Goal: Answer question/provide support: Share knowledge or assist other users

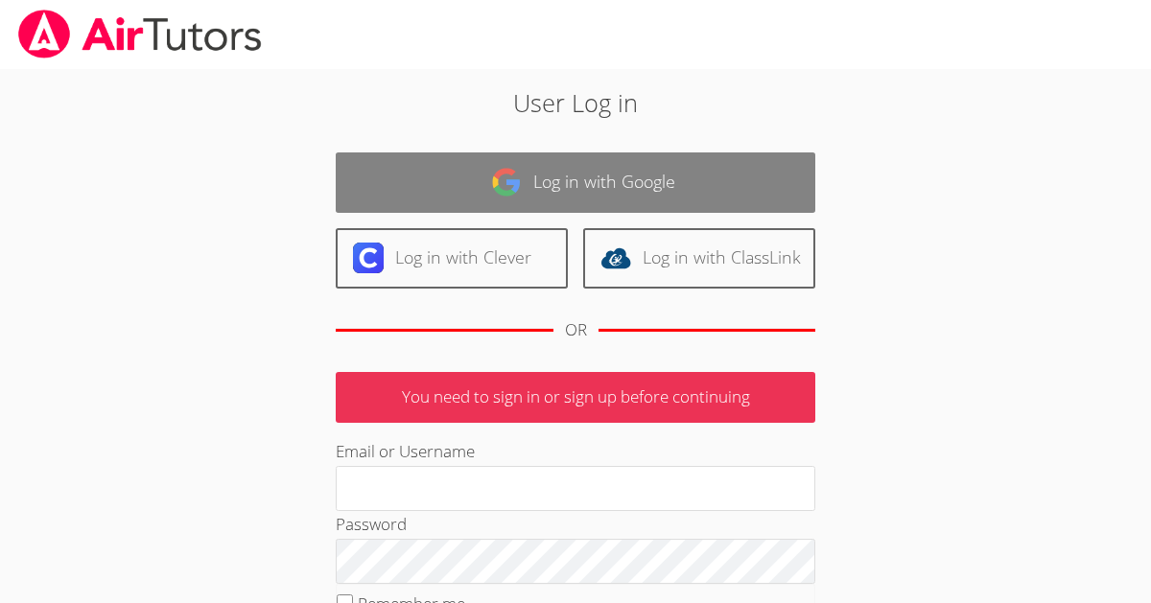
click at [679, 198] on link "Log in with Google" at bounding box center [576, 183] width 480 height 60
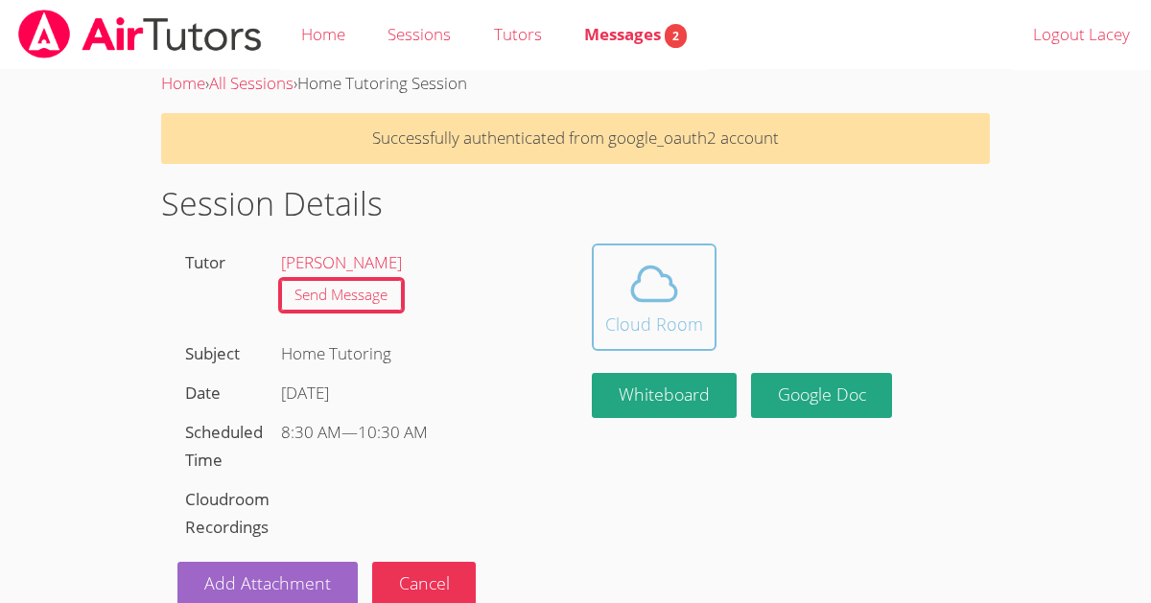
click at [640, 250] on button "Cloud Room" at bounding box center [654, 297] width 125 height 107
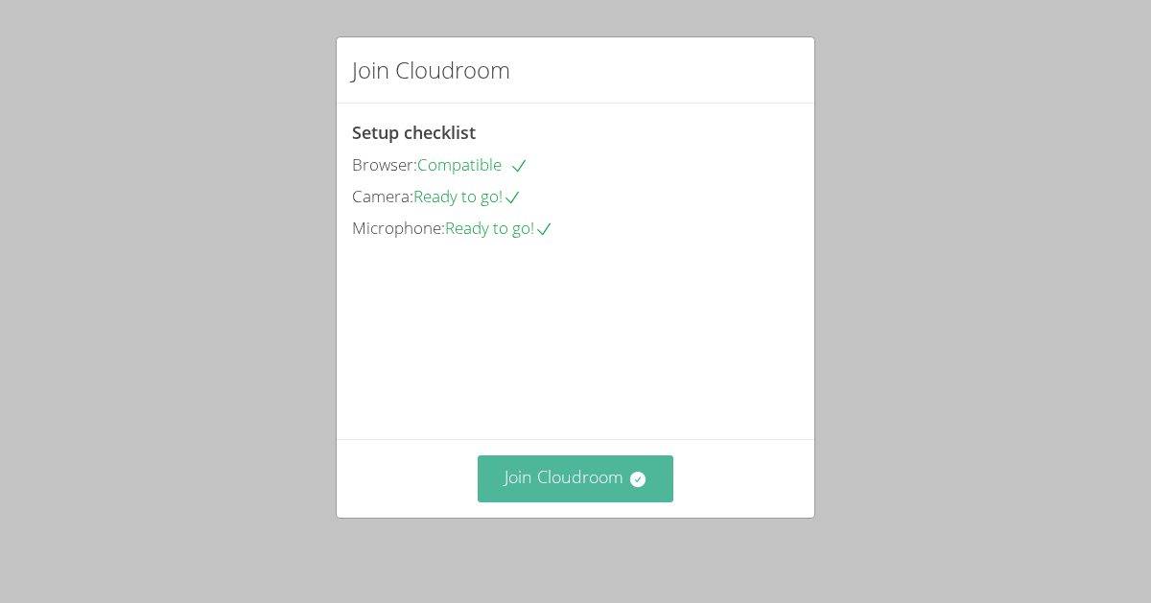
click at [628, 473] on icon at bounding box center [637, 479] width 19 height 19
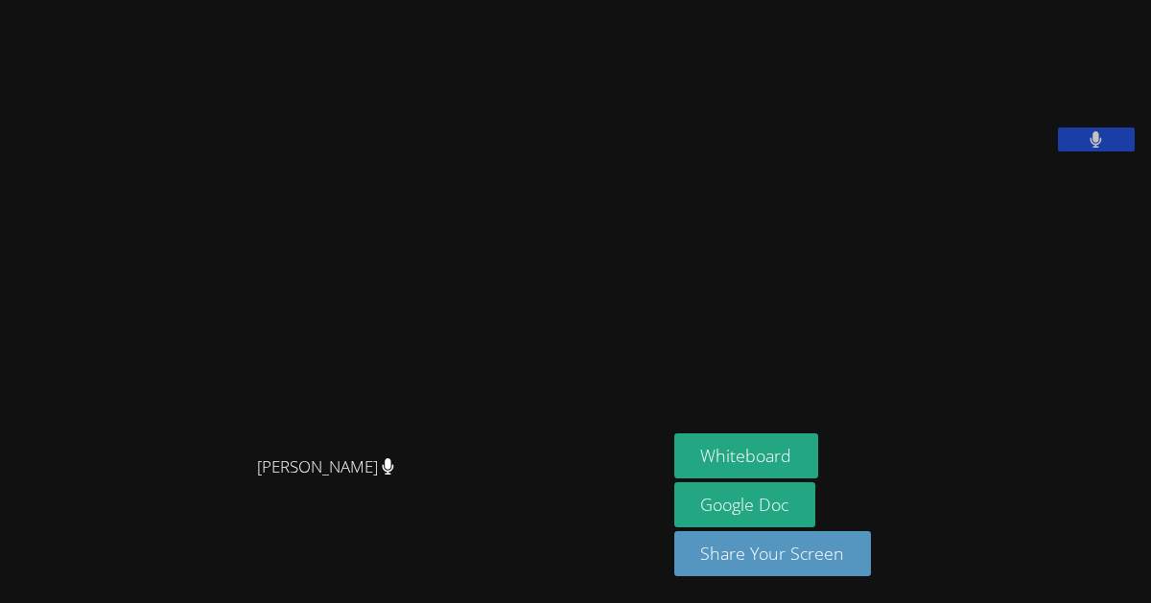
click at [119, 513] on div "[PERSON_NAME]" at bounding box center [333, 484] width 651 height 77
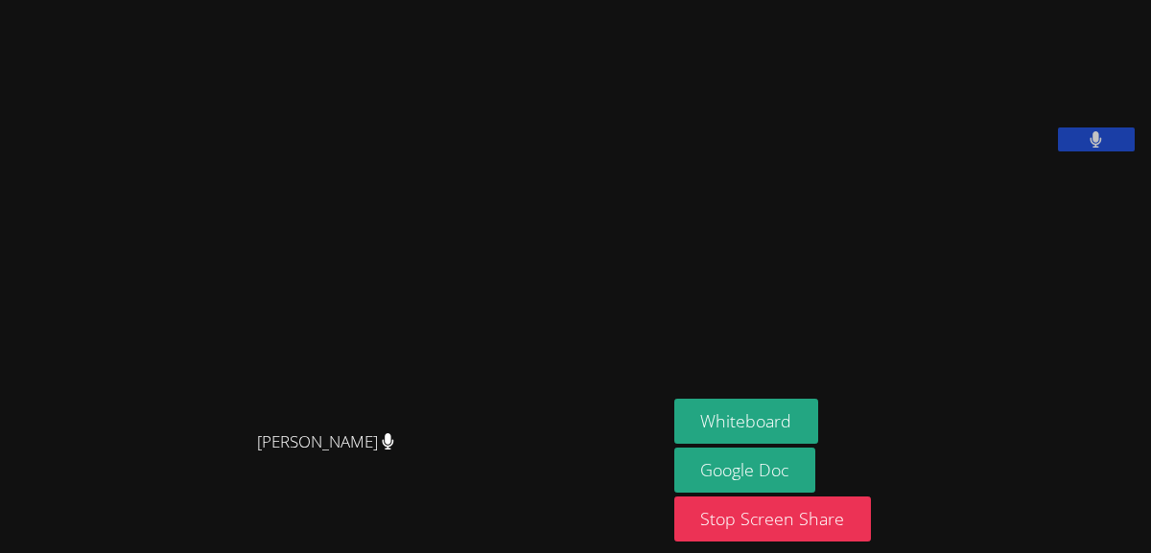
click at [1117, 152] on button at bounding box center [1096, 140] width 77 height 24
click at [1097, 148] on icon at bounding box center [1096, 139] width 20 height 16
click at [1110, 152] on button at bounding box center [1096, 140] width 77 height 24
click at [1119, 152] on button at bounding box center [1096, 140] width 77 height 24
click at [1092, 152] on button at bounding box center [1096, 140] width 77 height 24
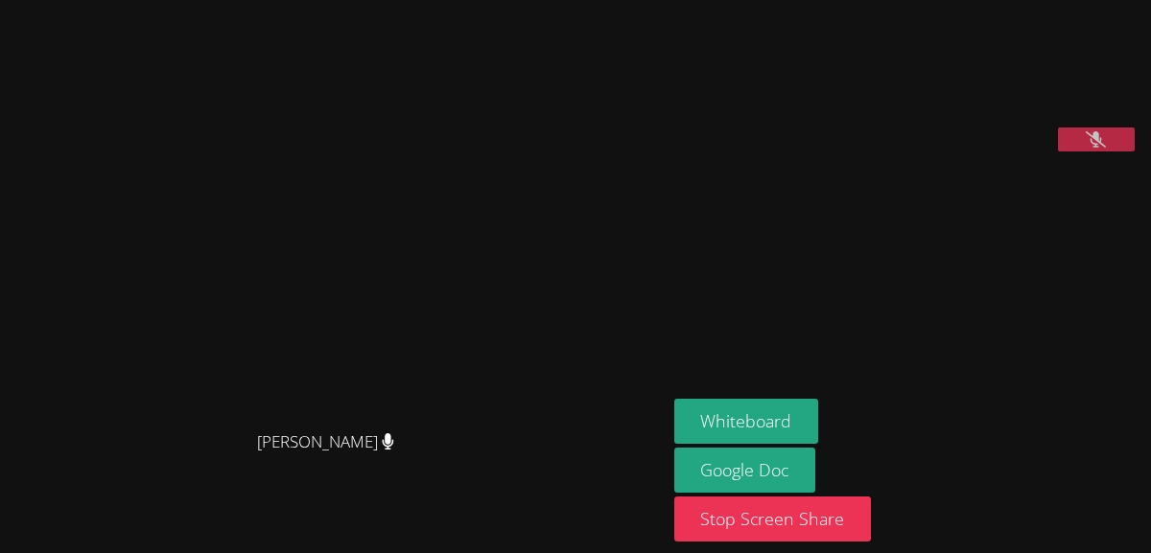
click at [1121, 152] on button at bounding box center [1096, 140] width 77 height 24
click at [1096, 148] on icon at bounding box center [1096, 139] width 12 height 16
click at [1103, 152] on button at bounding box center [1096, 140] width 77 height 24
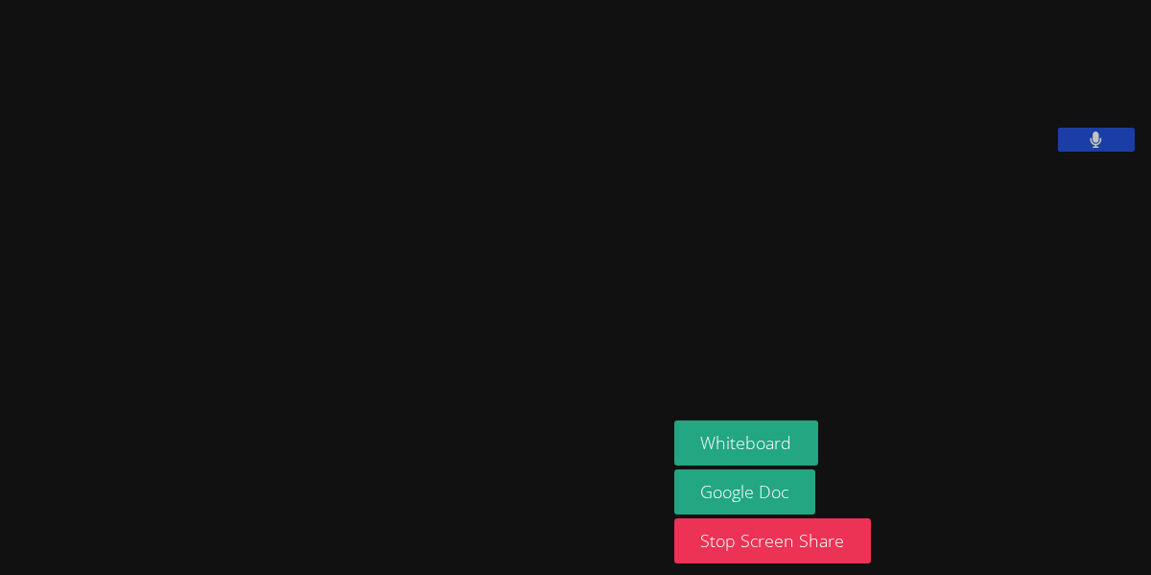
click at [1099, 148] on icon at bounding box center [1096, 139] width 12 height 16
click at [1093, 148] on icon at bounding box center [1096, 139] width 20 height 16
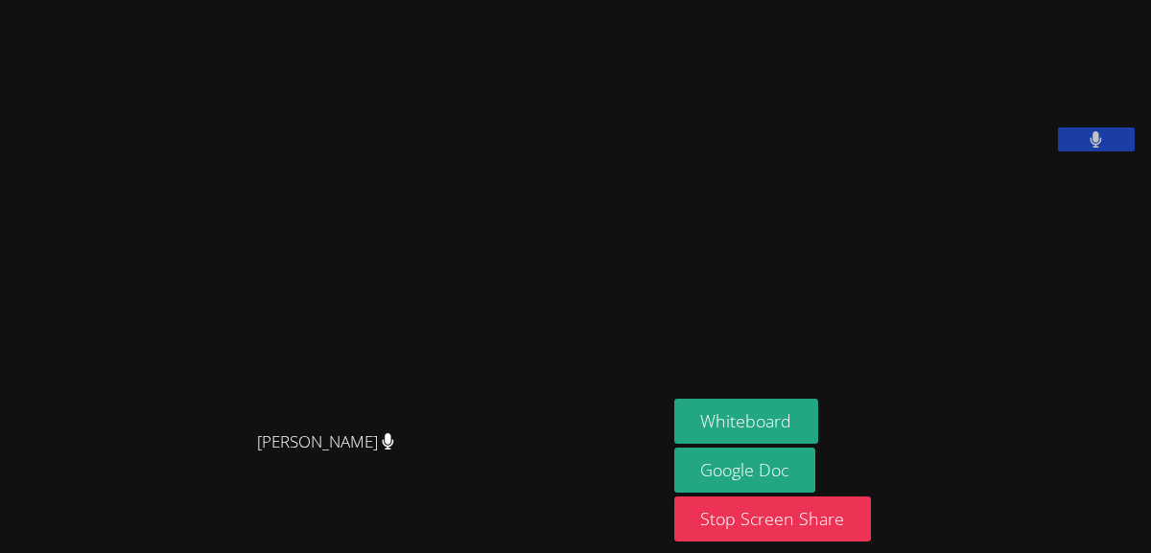
click at [1118, 152] on button at bounding box center [1096, 140] width 77 height 24
click at [1114, 152] on button at bounding box center [1096, 140] width 77 height 24
click at [775, 415] on button "Whiteboard" at bounding box center [746, 421] width 145 height 45
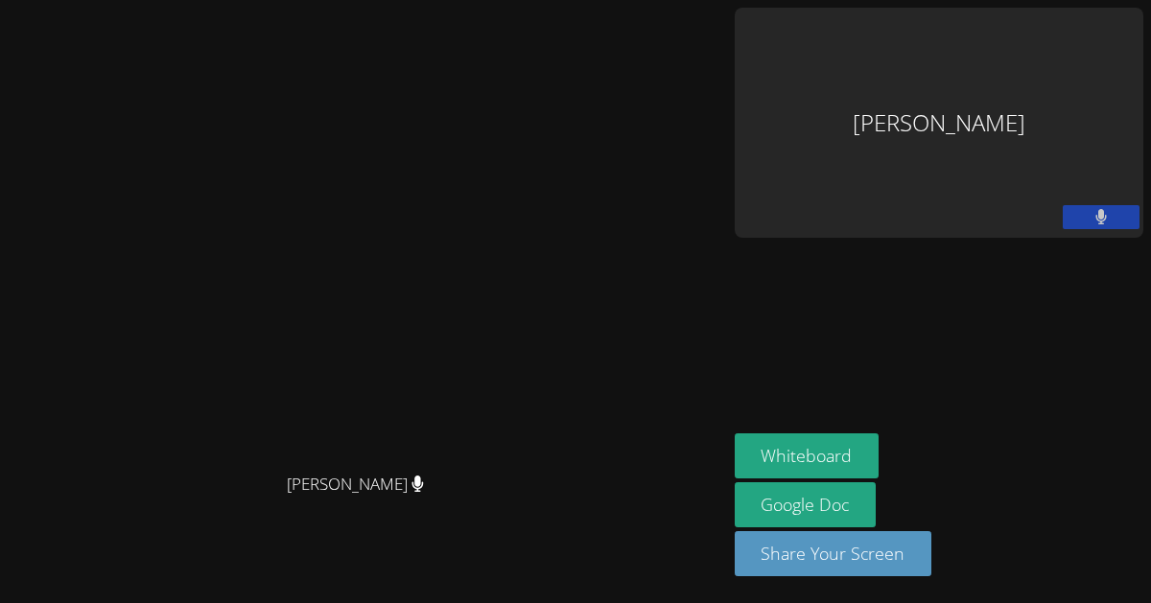
click at [1023, 20] on div "Lacey Brunelle" at bounding box center [939, 123] width 409 height 230
click at [965, 182] on aside "Lacey Brunelle Whiteboard Google Doc Share Your Screen" at bounding box center [939, 301] width 424 height 603
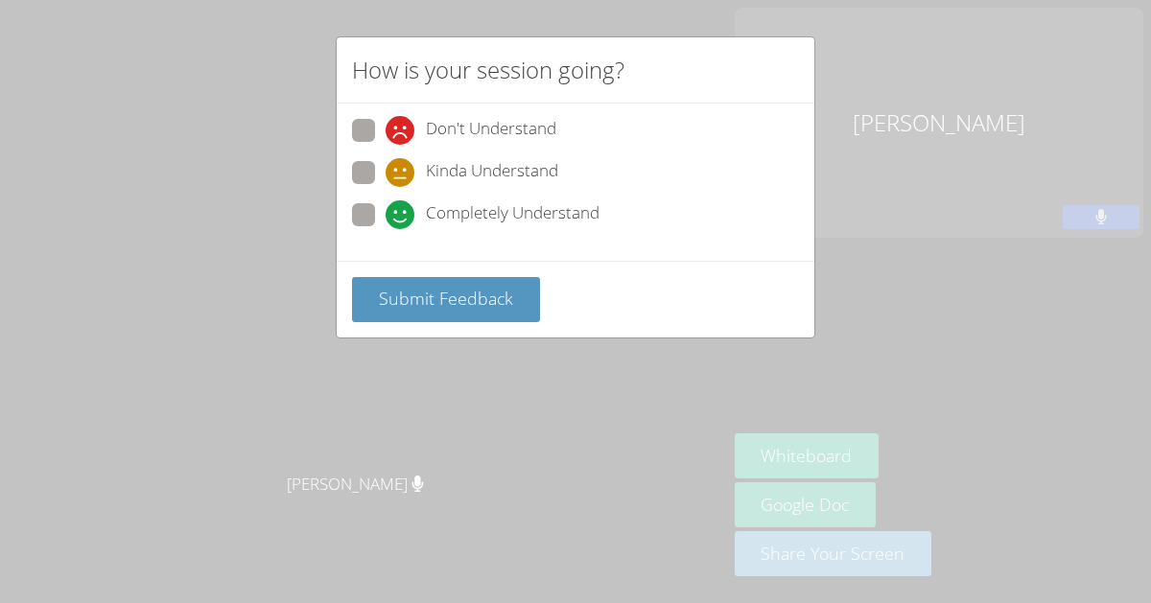
click at [386, 229] on span at bounding box center [386, 229] width 0 height 0
click at [386, 217] on input "Completely Understand" at bounding box center [394, 211] width 16 height 16
radio input "true"
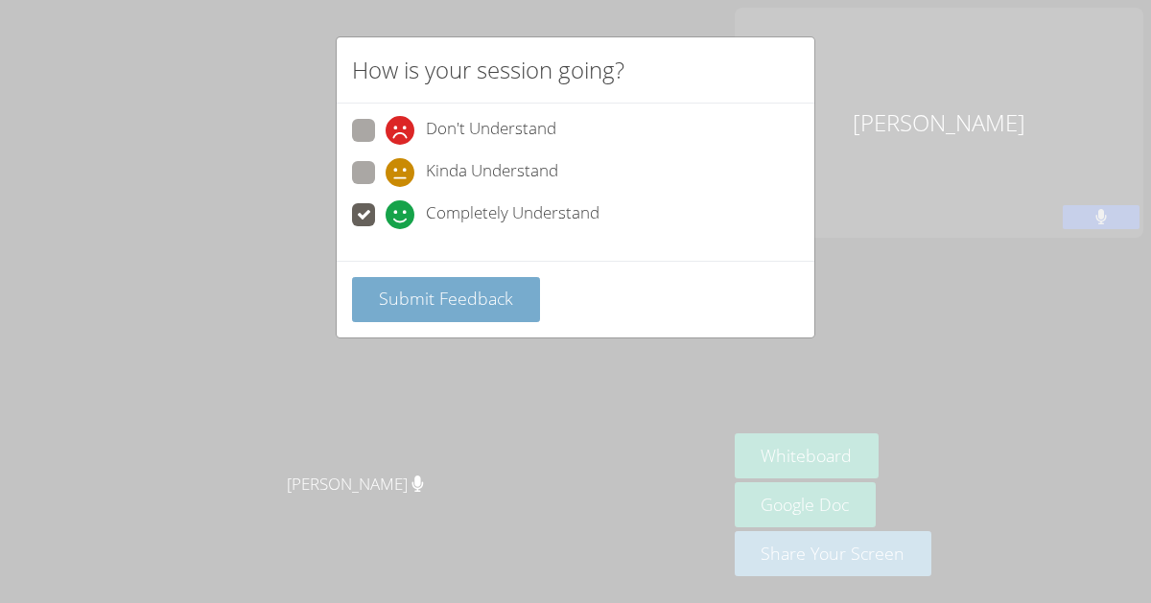
click at [428, 300] on span "Submit Feedback" at bounding box center [446, 298] width 134 height 23
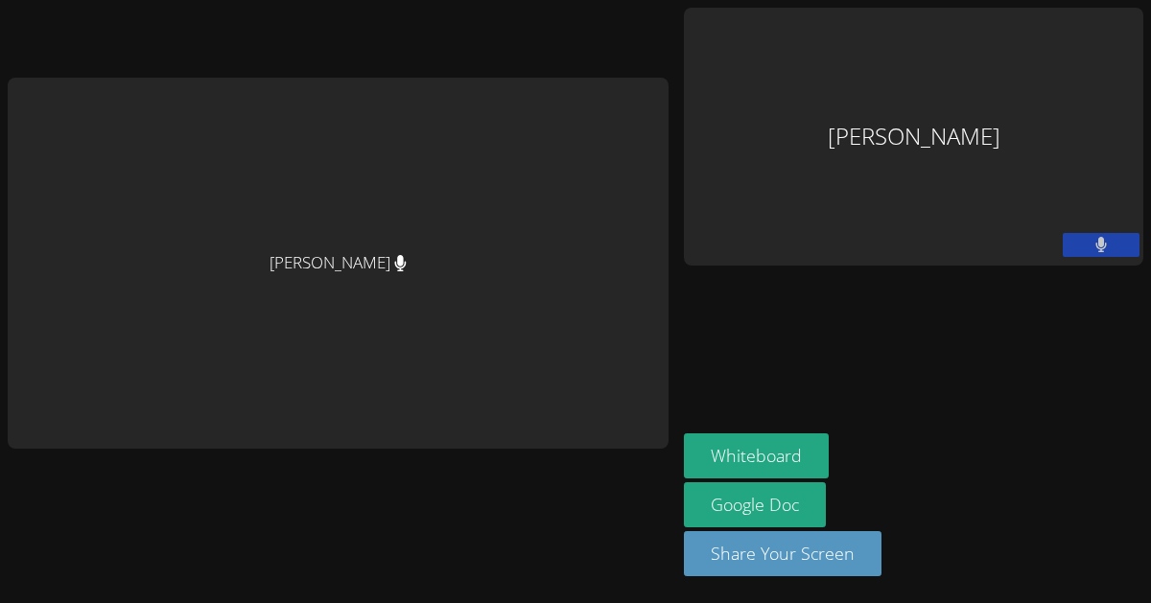
click at [849, 104] on div "Lacey Brunelle" at bounding box center [913, 137] width 459 height 258
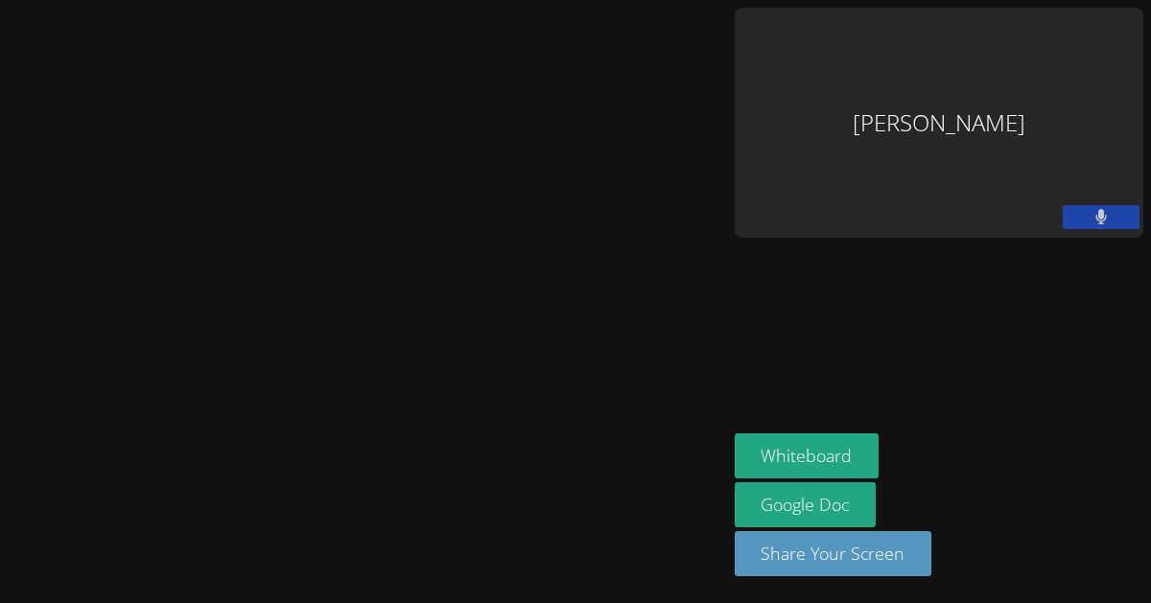
click at [1093, 205] on button at bounding box center [1101, 217] width 77 height 24
click at [1079, 205] on button at bounding box center [1101, 217] width 77 height 24
click at [998, 28] on div "Lacey Brunelle" at bounding box center [939, 123] width 409 height 230
click at [995, 65] on div "Lacey Brunelle" at bounding box center [939, 123] width 409 height 230
click at [992, 69] on div "Lacey Brunelle" at bounding box center [939, 123] width 409 height 230
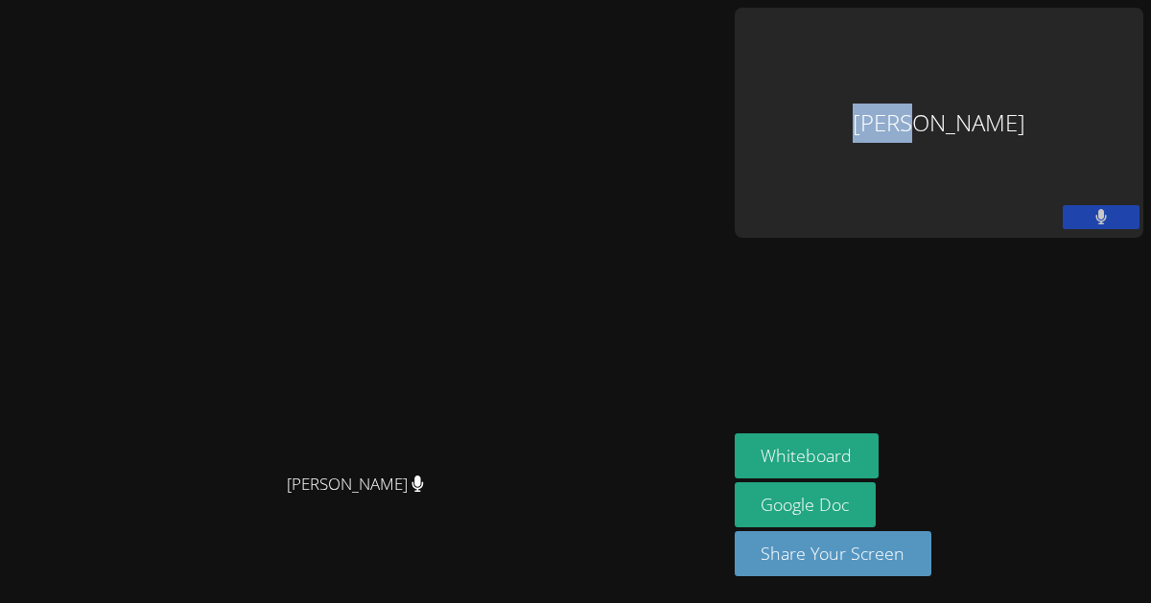
click at [992, 69] on div "Lacey Brunelle" at bounding box center [939, 123] width 409 height 230
click at [1037, 169] on aside "Lacey Brunelle Whiteboard Google Doc Share Your Screen" at bounding box center [939, 301] width 424 height 603
